Goal: Check status: Check status

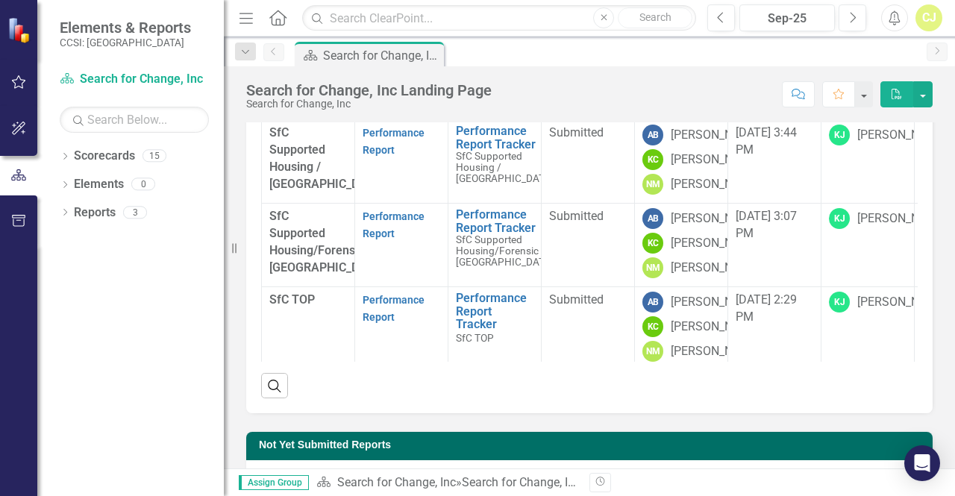
click at [763, 204] on td "[DATE] 3:44 PM" at bounding box center [774, 162] width 93 height 84
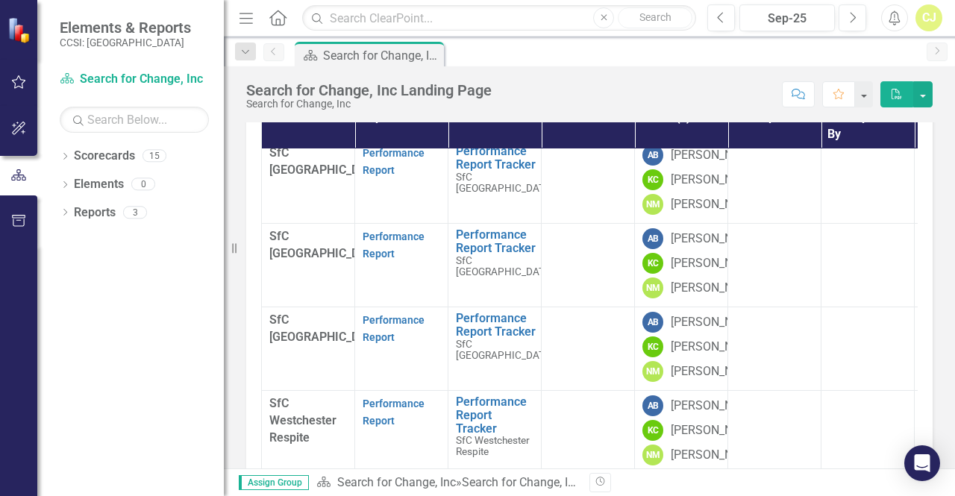
scroll to position [671, 0]
click at [933, 19] on div "CJ" at bounding box center [929, 17] width 27 height 27
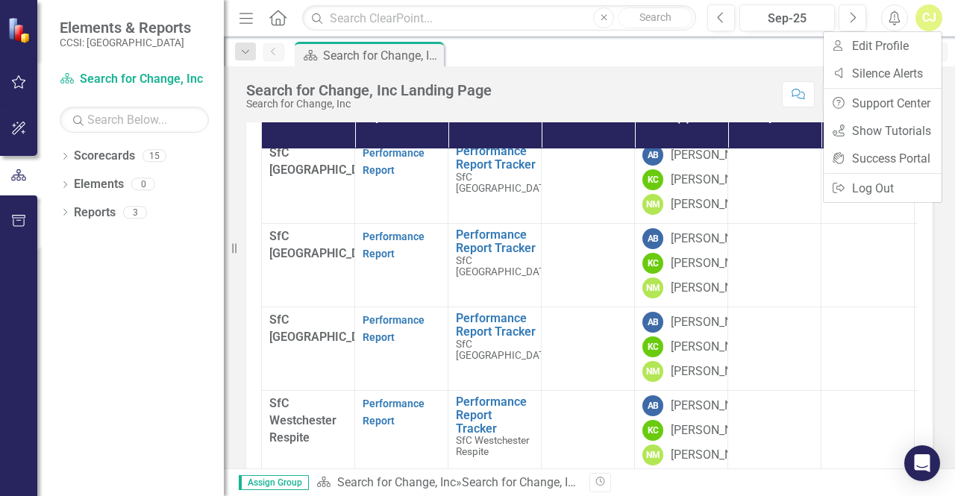
click at [933, 19] on div "CJ" at bounding box center [929, 17] width 27 height 27
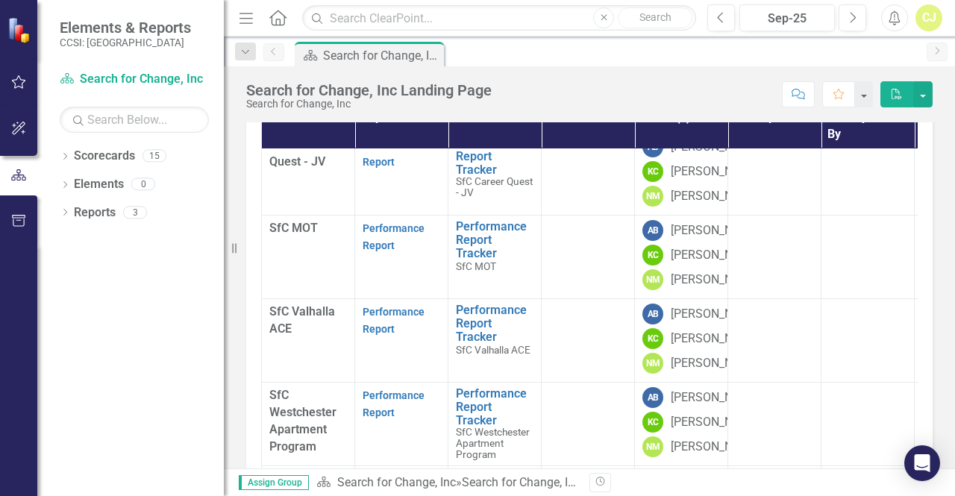
scroll to position [0, 0]
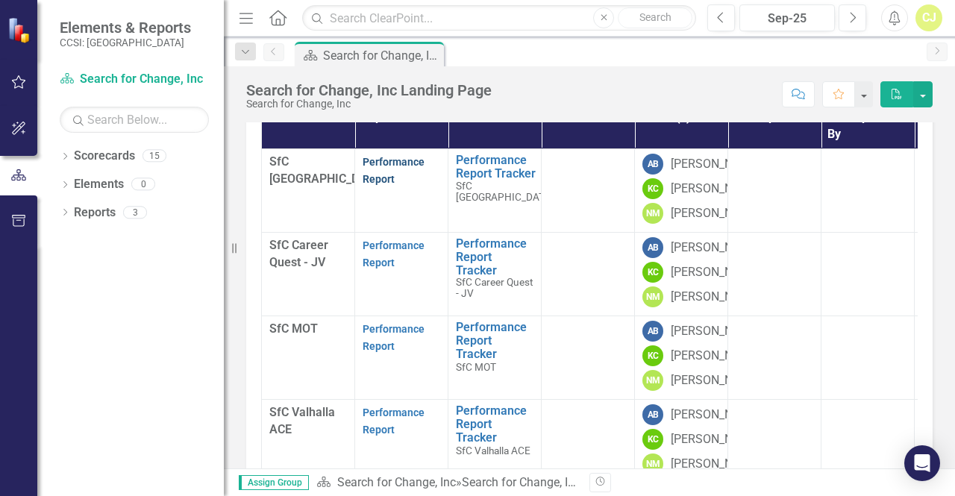
click at [392, 160] on link "Performance Report" at bounding box center [394, 170] width 62 height 29
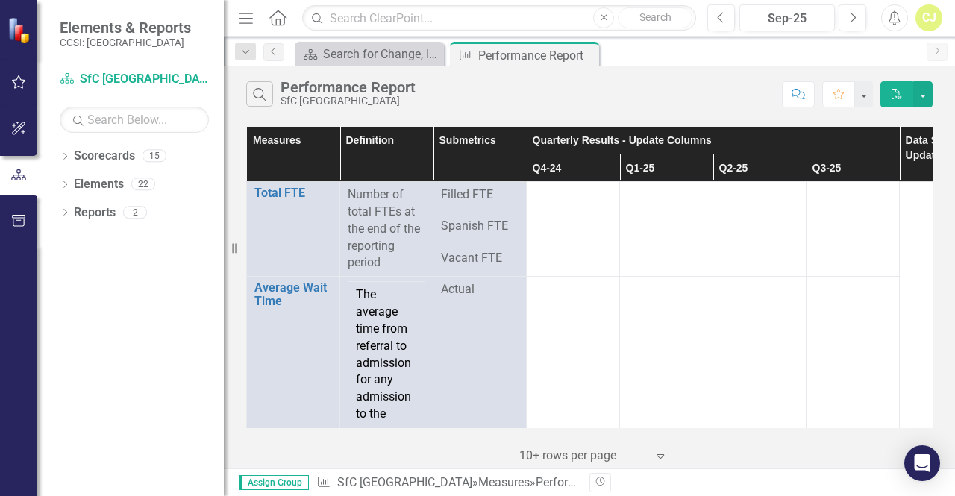
scroll to position [0, 1]
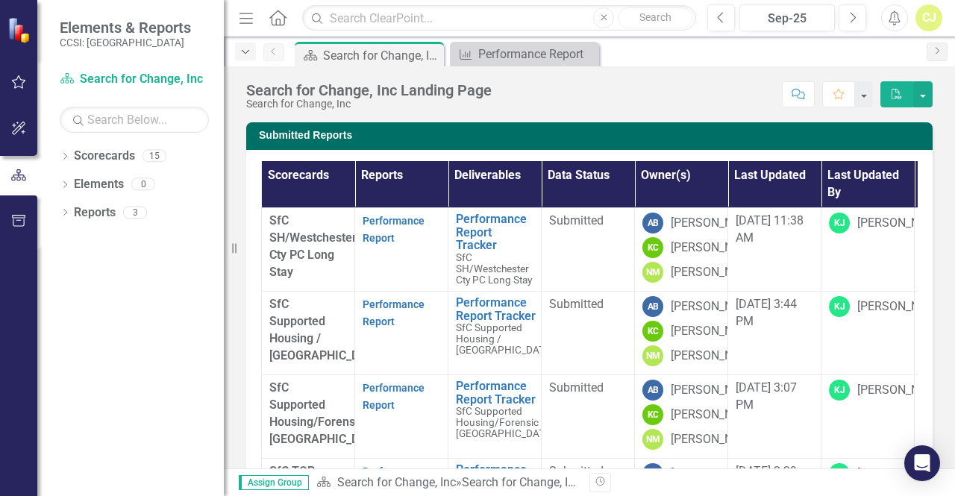
click at [247, 49] on icon "Dropdown" at bounding box center [245, 52] width 13 height 10
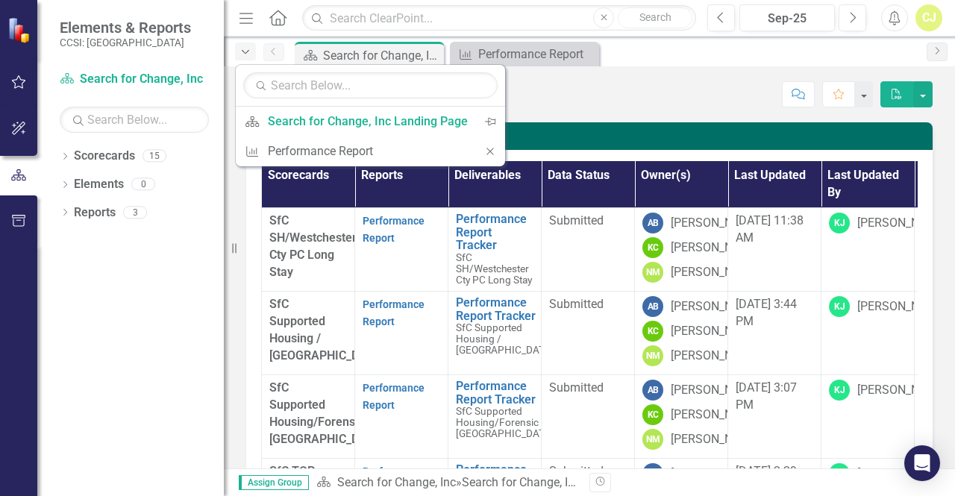
click at [247, 49] on icon "Dropdown" at bounding box center [245, 52] width 13 height 10
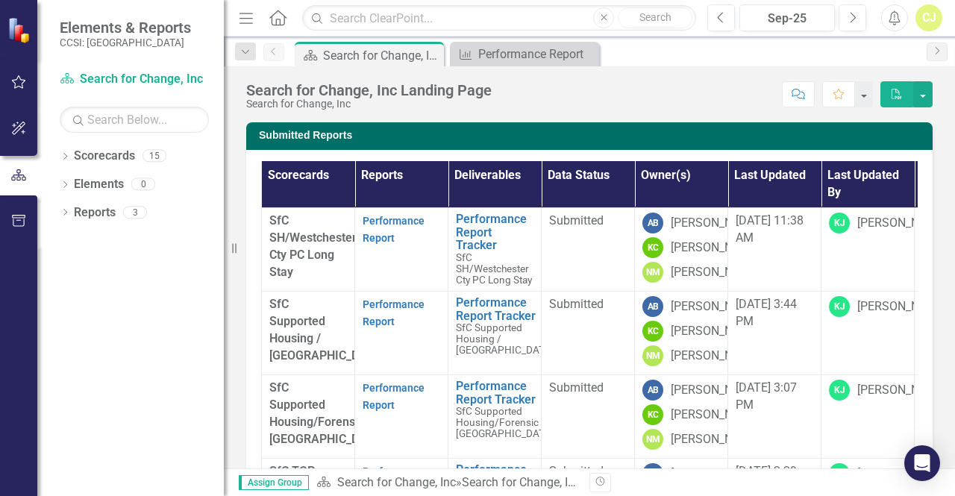
click at [487, 175] on th "Deliverables" at bounding box center [494, 184] width 93 height 46
click at [487, 175] on th "Deliverables Sort Ascending" at bounding box center [494, 184] width 93 height 46
click at [487, 175] on th "Deliverables Sort Descending" at bounding box center [494, 184] width 93 height 46
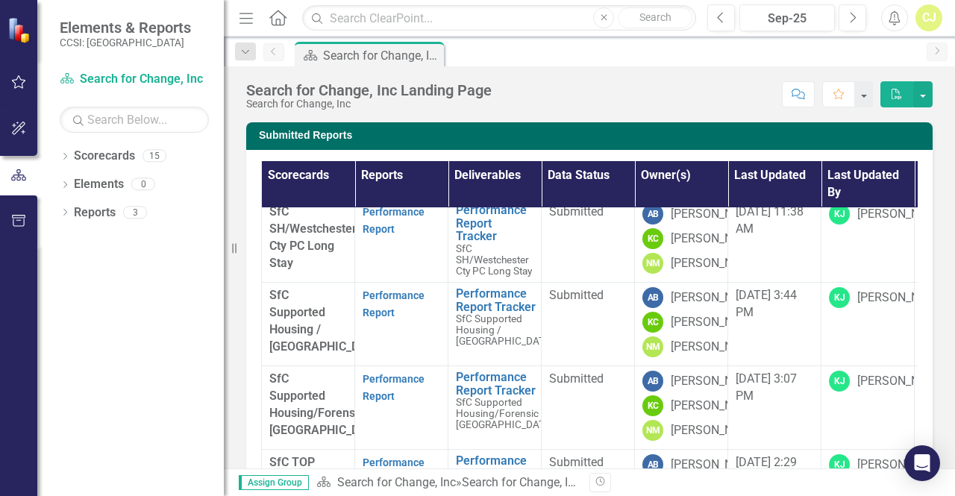
scroll to position [176, 0]
click at [930, 266] on div "Submitted Reports Scorecards Reports Deliverables Data Status Owner(s) Last Upd…" at bounding box center [589, 344] width 709 height 481
click at [19, 83] on icon "button" at bounding box center [19, 82] width 16 height 12
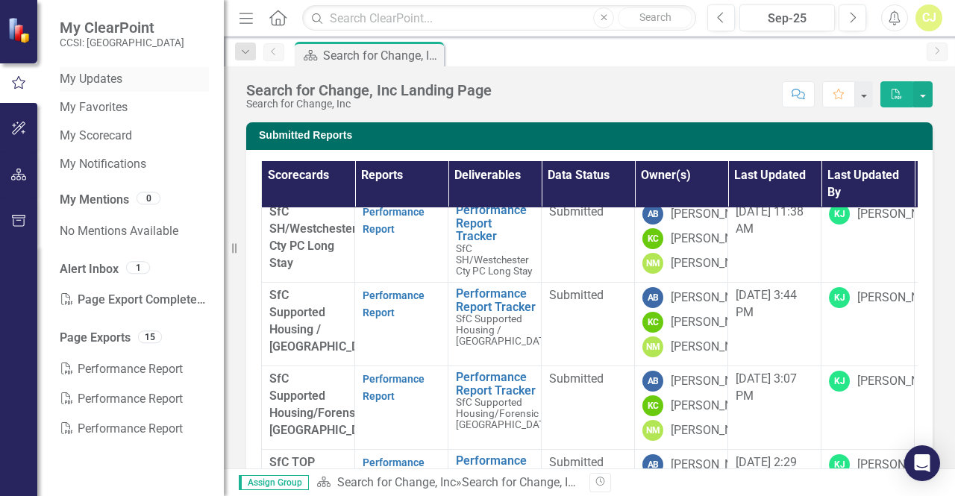
click at [97, 80] on link "My Updates" at bounding box center [134, 79] width 149 height 17
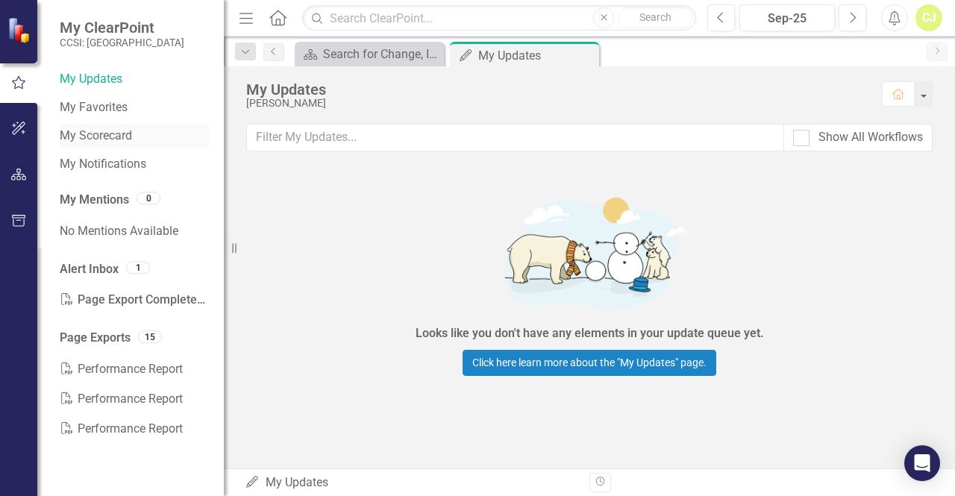
click at [89, 137] on link "My Scorecard" at bounding box center [134, 136] width 149 height 17
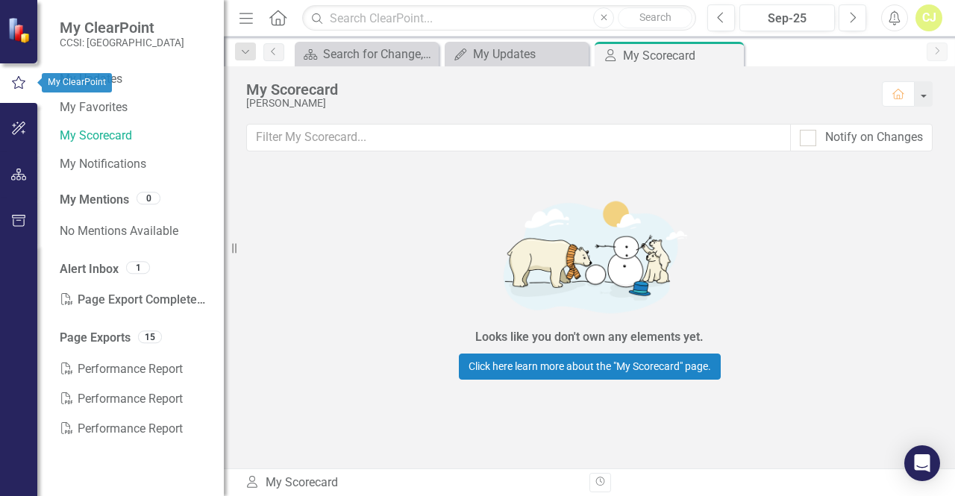
click at [19, 78] on icon "button" at bounding box center [18, 82] width 16 height 13
click at [22, 80] on icon "button" at bounding box center [18, 82] width 16 height 13
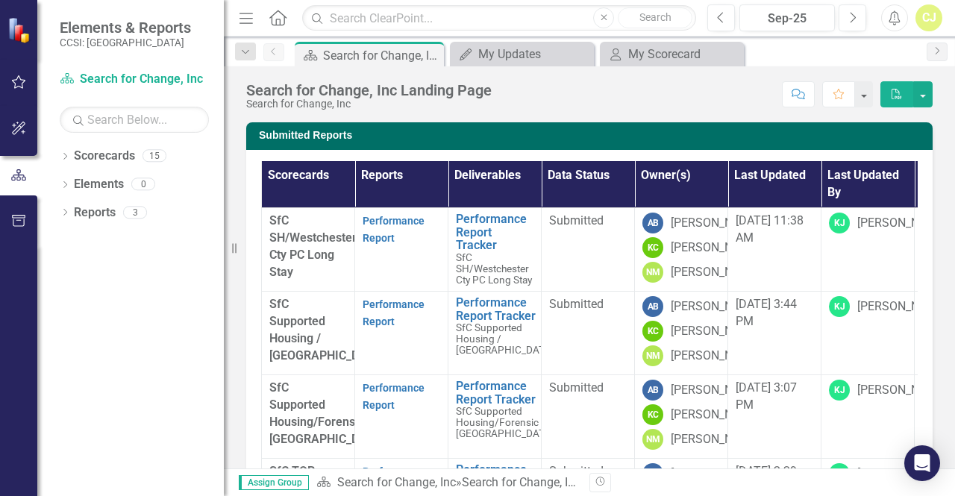
click at [479, 172] on th "Deliverables" at bounding box center [494, 184] width 93 height 46
click at [479, 172] on th "Deliverables Sort Ascending" at bounding box center [494, 184] width 93 height 46
click at [479, 172] on th "Deliverables Sort Descending" at bounding box center [494, 184] width 93 height 46
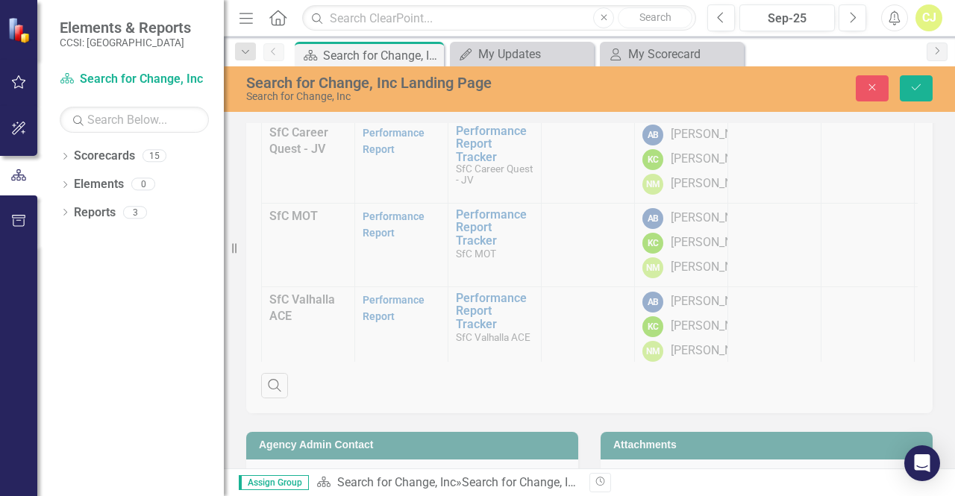
scroll to position [710, 0]
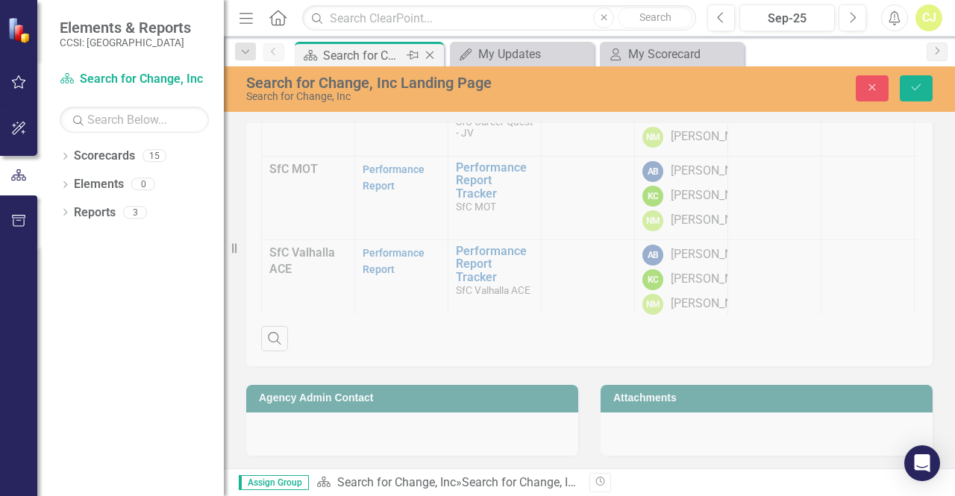
click at [406, 51] on div "Pin" at bounding box center [411, 55] width 19 height 19
click at [395, 54] on div "Search for Change, Inc Landing Page" at bounding box center [372, 55] width 98 height 19
click at [170, 79] on link "Scorecard Search for Change, Inc" at bounding box center [134, 79] width 149 height 17
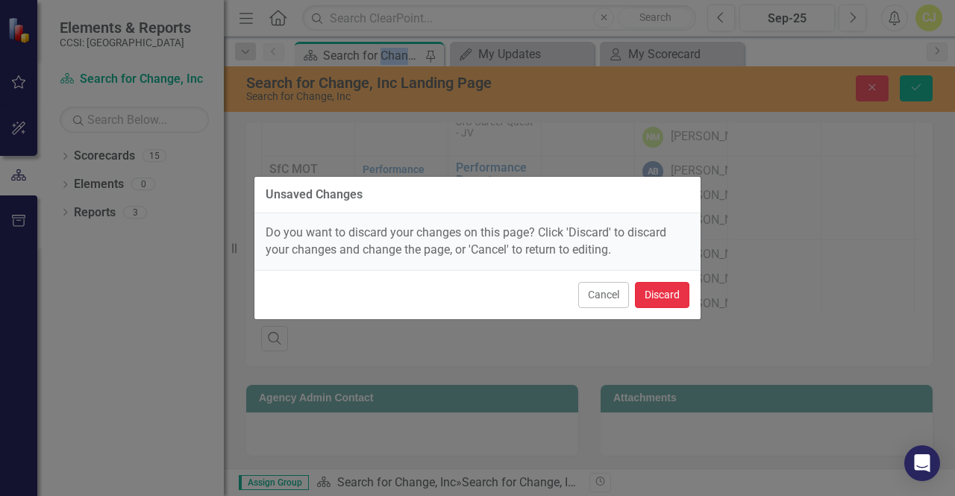
click at [663, 293] on button "Discard" at bounding box center [662, 295] width 54 height 26
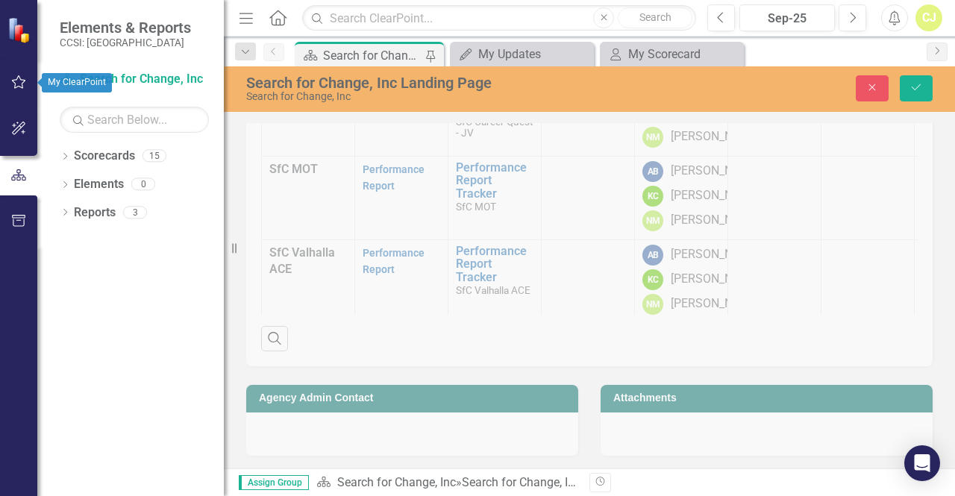
click at [21, 80] on icon "button" at bounding box center [19, 81] width 14 height 13
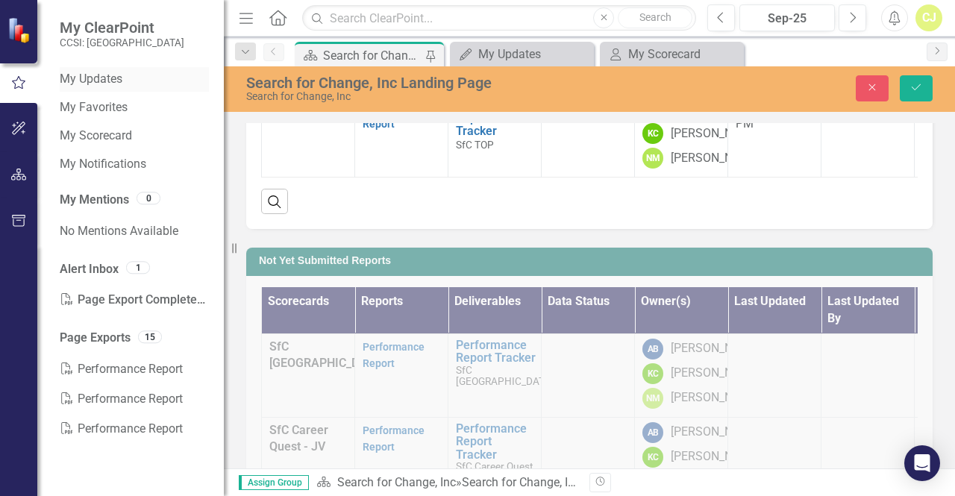
scroll to position [351, 0]
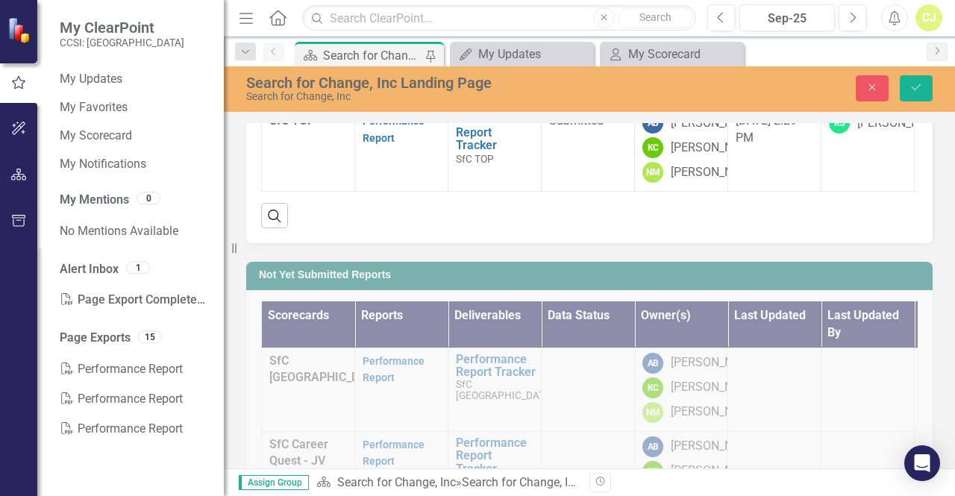
click at [469, 313] on div "Not Yet Submitted Reports Scorecards Reports Deliverables Data Status Owner(s) …" at bounding box center [589, 483] width 709 height 481
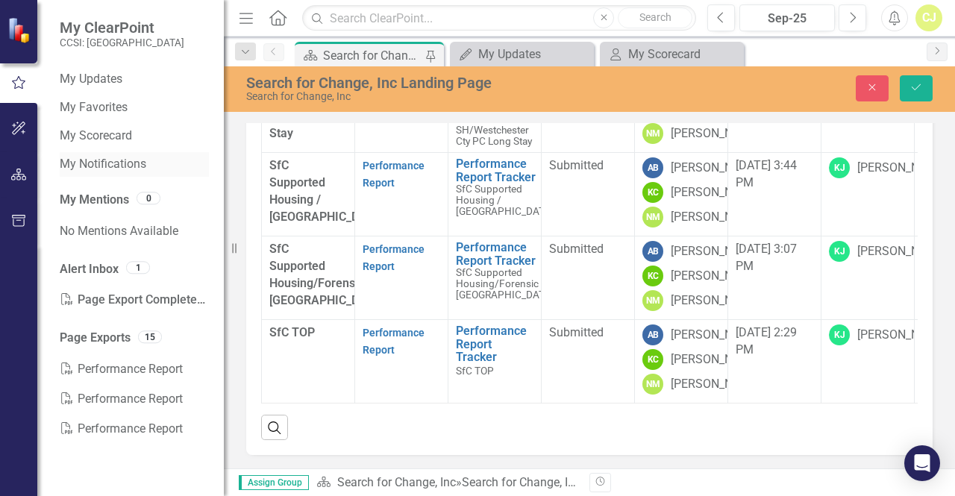
scroll to position [0, 0]
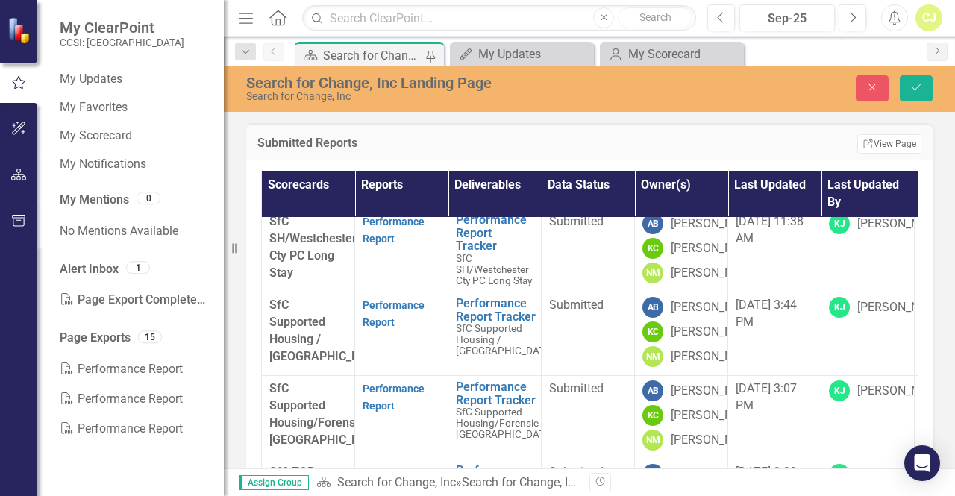
click at [485, 181] on th "Deliverables" at bounding box center [494, 194] width 93 height 46
click at [485, 181] on th "Deliverables Sort Ascending" at bounding box center [494, 194] width 93 height 46
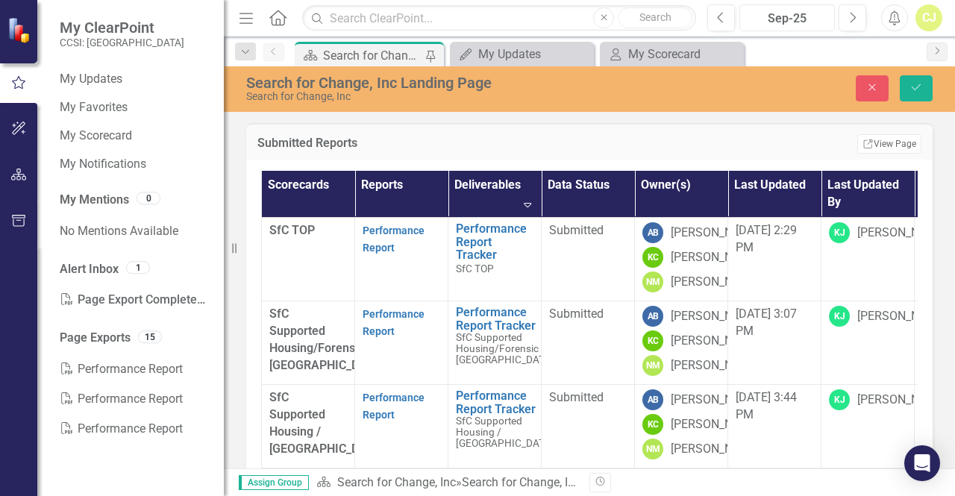
click at [805, 18] on div "Sep-25" at bounding box center [787, 19] width 85 height 18
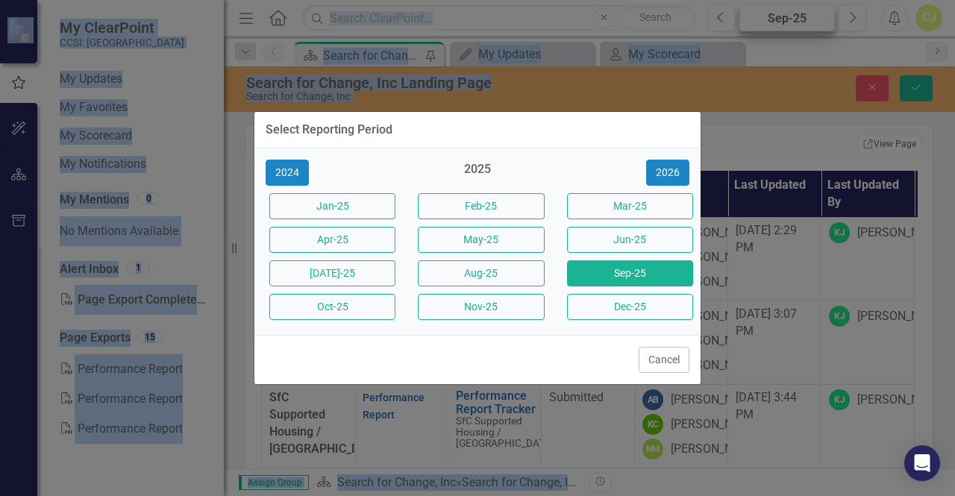
click at [805, 18] on div "Select Reporting Period 2024 2025 [DATE]-25 Feb-25 Mar-25 Apr-25 May-25 Jun-25 …" at bounding box center [477, 248] width 955 height 496
click at [660, 355] on button "Cancel" at bounding box center [664, 360] width 51 height 26
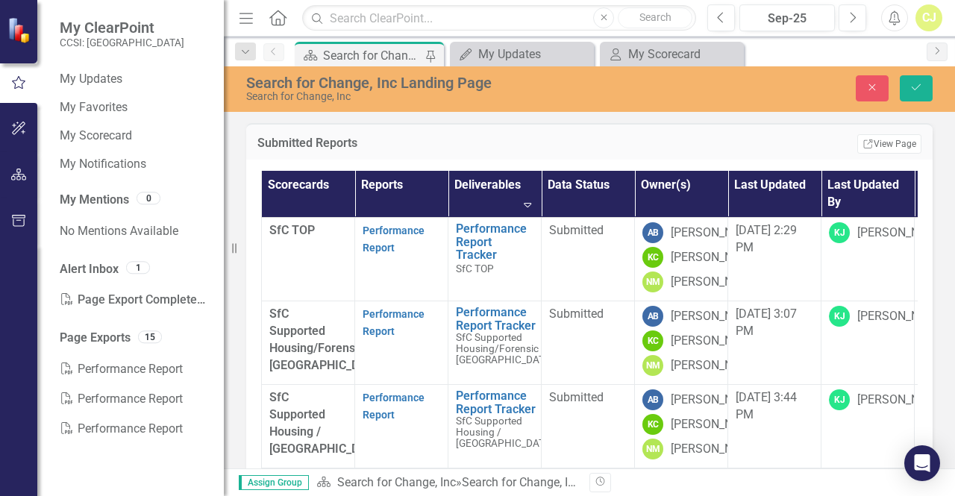
click at [279, 17] on icon "Home" at bounding box center [277, 18] width 19 height 16
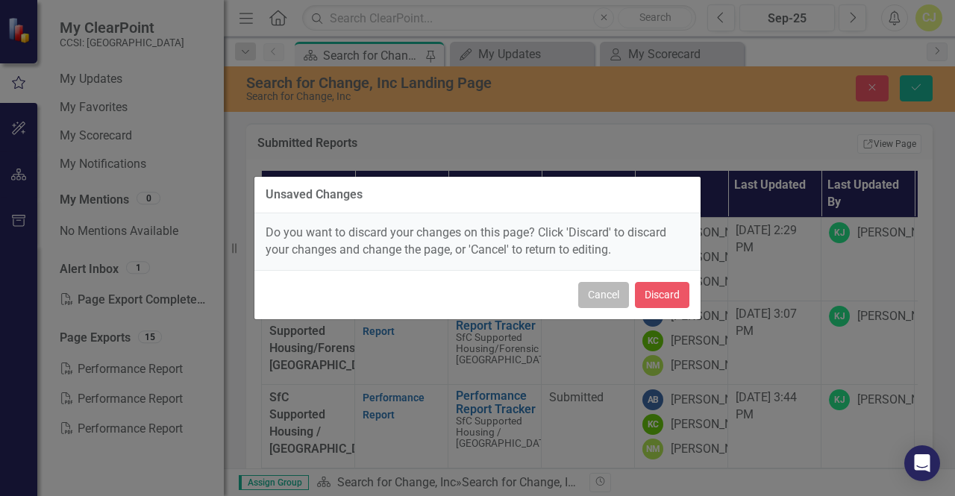
click at [607, 296] on button "Cancel" at bounding box center [603, 295] width 51 height 26
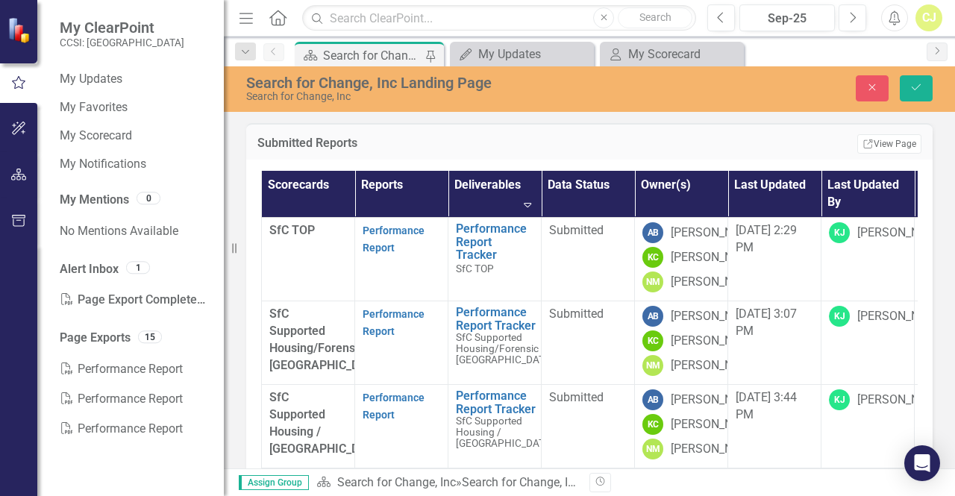
click at [276, 12] on icon "Home" at bounding box center [277, 18] width 19 height 16
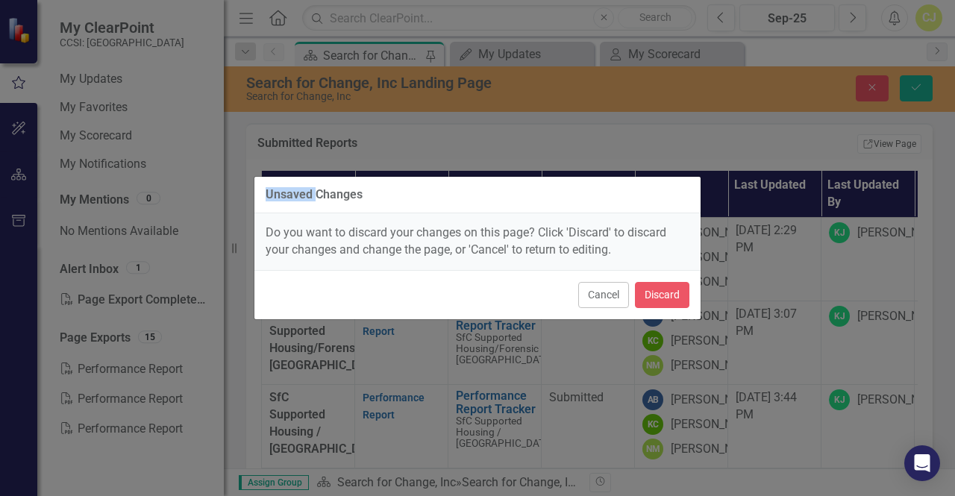
click at [276, 12] on div "Unsaved Changes Do you want to discard your changes on this page? Click 'Discar…" at bounding box center [478, 248] width 448 height 496
click at [649, 296] on button "Discard" at bounding box center [662, 295] width 54 height 26
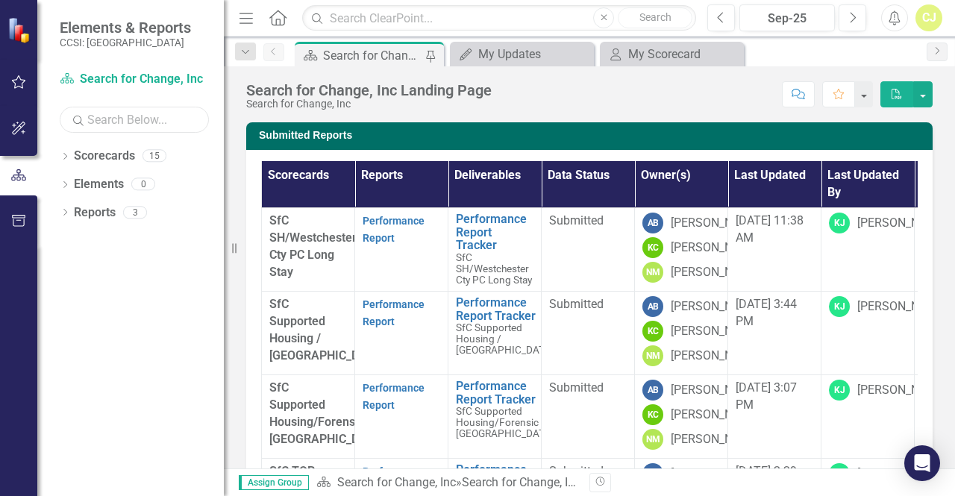
click at [110, 120] on input "text" at bounding box center [134, 120] width 149 height 26
click at [116, 79] on link "Scorecard Search for Change, Inc" at bounding box center [134, 79] width 149 height 17
click at [851, 17] on icon "Next" at bounding box center [852, 17] width 8 height 13
click at [927, 16] on div "CJ" at bounding box center [929, 17] width 27 height 27
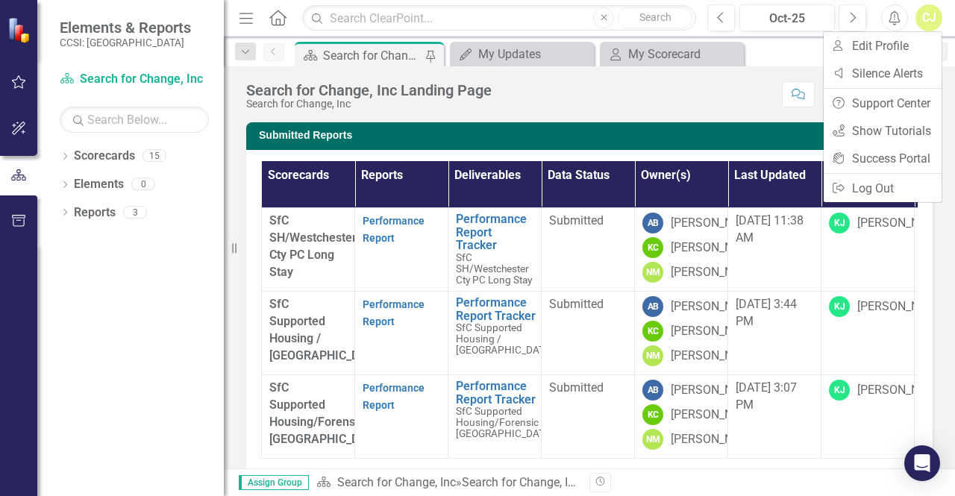
click at [607, 15] on icon "button" at bounding box center [604, 17] width 6 height 6
